Goal: Task Accomplishment & Management: Complete application form

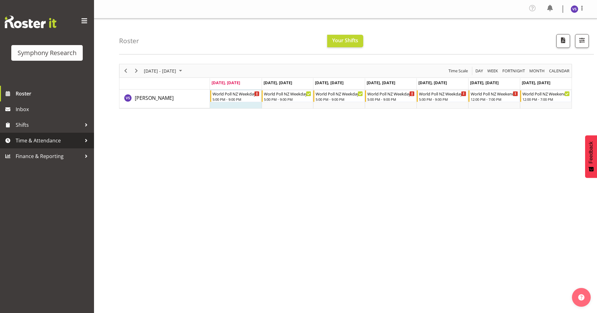
click at [50, 142] on span "Time & Attendance" at bounding box center [49, 140] width 66 height 9
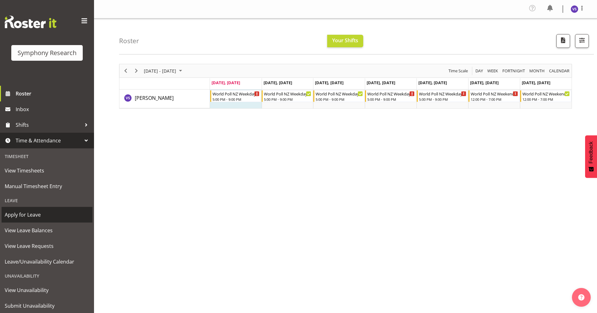
scroll to position [18, 0]
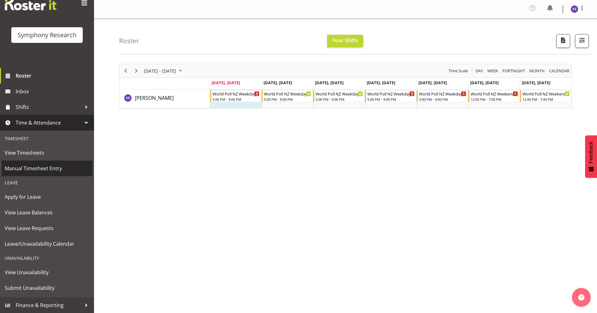
click at [44, 170] on span "Manual Timesheet Entry" at bounding box center [47, 168] width 85 height 9
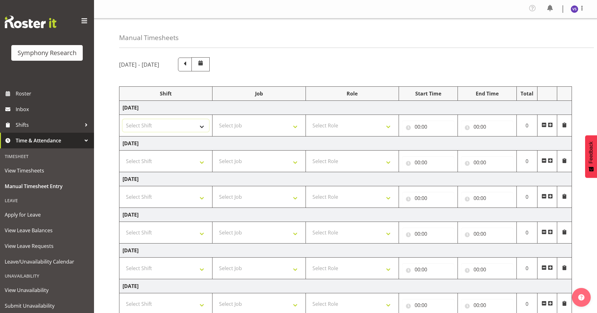
click at [200, 127] on select "Select Shift !!Weekend Residential (Roster IT Shift Label) *Business 9/10am ~ 4…" at bounding box center [165, 125] width 86 height 13
select select "41319"
click at [122, 119] on select "Select Shift !!Weekend Residential (Roster IT Shift Label) *Business 9/10am ~ 4…" at bounding box center [165, 125] width 86 height 13
click at [296, 128] on select "Select Job 550060 IF Admin 553492 World Poll Aus Wave 2 Main 2025 553493 World …" at bounding box center [258, 125] width 86 height 13
select select "10527"
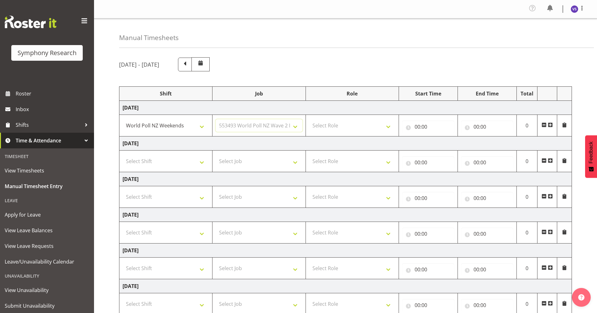
click at [215, 119] on select "Select Job 550060 IF Admin 553492 World Poll Aus Wave 2 Main 2025 553493 World …" at bounding box center [258, 125] width 86 height 13
click at [385, 127] on select "Select Role Briefing Interviewing" at bounding box center [352, 125] width 86 height 13
select select "47"
click at [309, 119] on select "Select Role Briefing Interviewing" at bounding box center [352, 125] width 86 height 13
click at [418, 129] on input "00:00" at bounding box center [428, 127] width 52 height 13
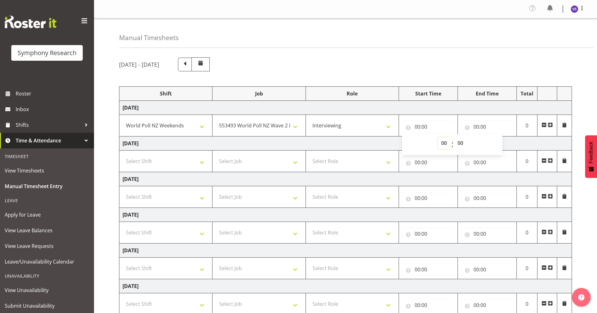
click at [442, 143] on select "00 01 02 03 04 05 06 07 08 09 10 11 12 13 14 15 16 17 18 19 20 21 22 23" at bounding box center [444, 143] width 14 height 13
select select "17"
click at [437, 137] on select "00 01 02 03 04 05 06 07 08 09 10 11 12 13 14 15 16 17 18 19 20 21 22 23" at bounding box center [444, 143] width 14 height 13
type input "17:00"
click at [473, 126] on input "00:00" at bounding box center [487, 127] width 52 height 13
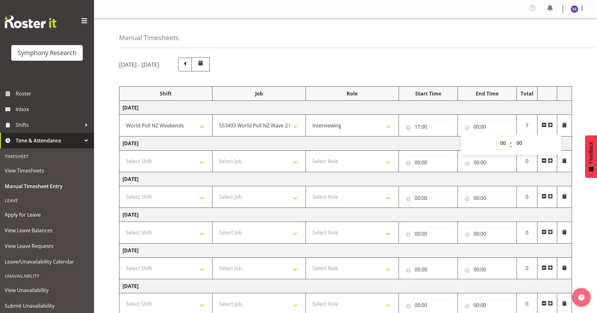
click at [502, 143] on select "00 01 02 03 04 05 06 07 08 09 10 11 12 13 14 15 16 17 18 19 20 21 22 23" at bounding box center [503, 143] width 14 height 13
select select "21"
click at [496, 137] on select "00 01 02 03 04 05 06 07 08 09 10 11 12 13 14 15 16 17 18 19 20 21 22 23" at bounding box center [503, 143] width 14 height 13
type input "21:00"
click at [542, 48] on div "Manual Timesheets" at bounding box center [356, 32] width 474 height 29
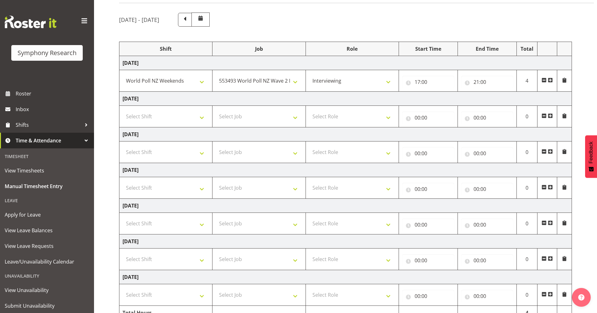
scroll to position [77, 0]
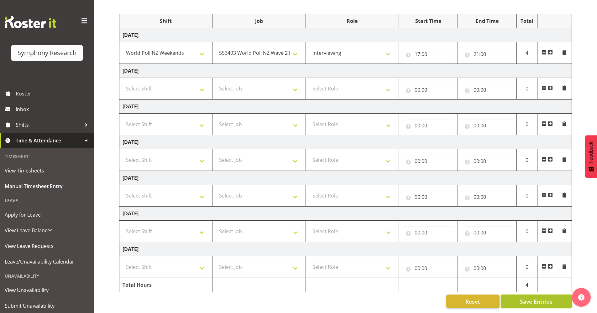
click at [525, 302] on button "Save Entries" at bounding box center [535, 302] width 71 height 14
